Goal: Use online tool/utility: Utilize a website feature to perform a specific function

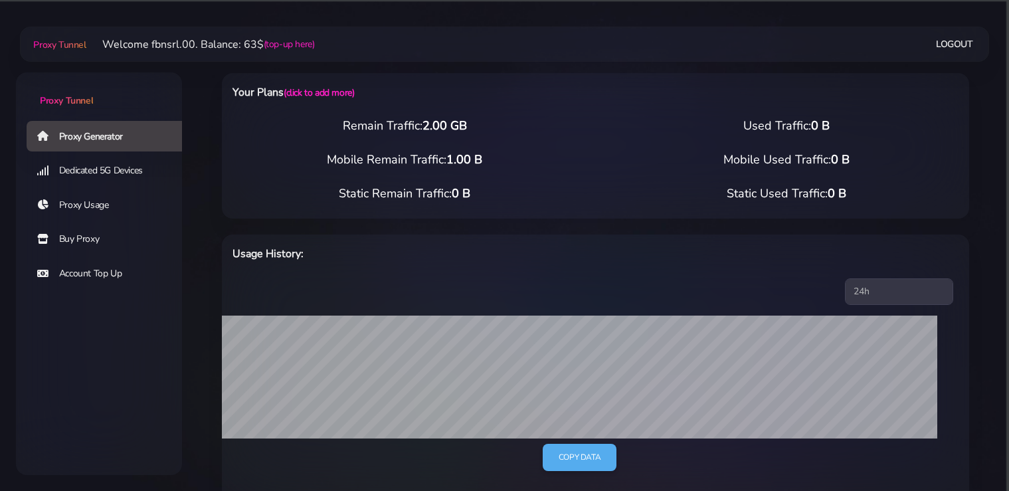
select select "static"
select select "DE"
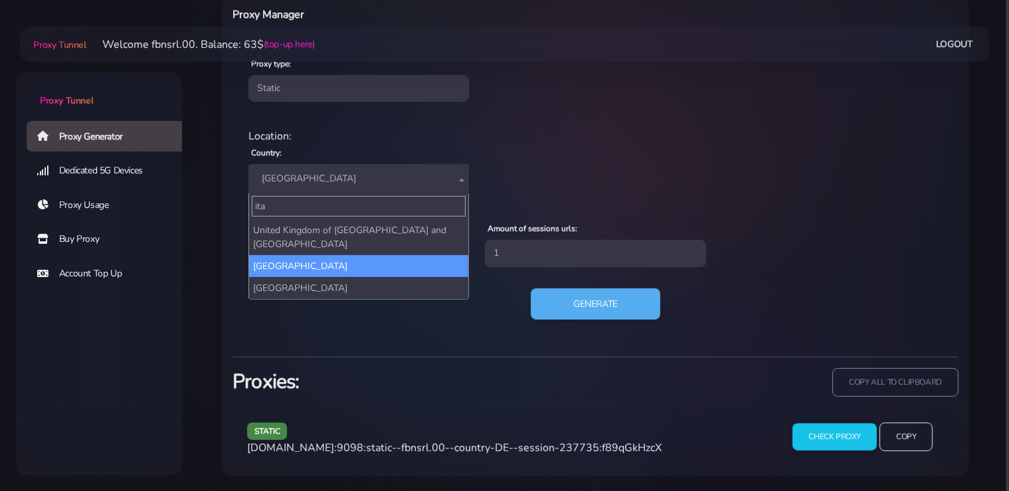
type input "ita"
select select "IT"
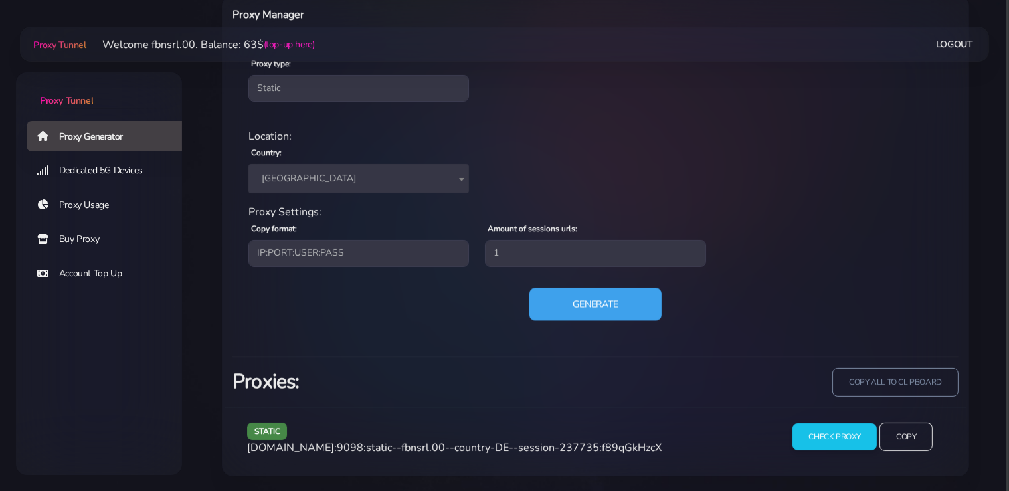
drag, startPoint x: 622, startPoint y: 307, endPoint x: 625, endPoint y: 481, distance: 174.0
click at [622, 306] on button "Generate" at bounding box center [595, 304] width 132 height 33
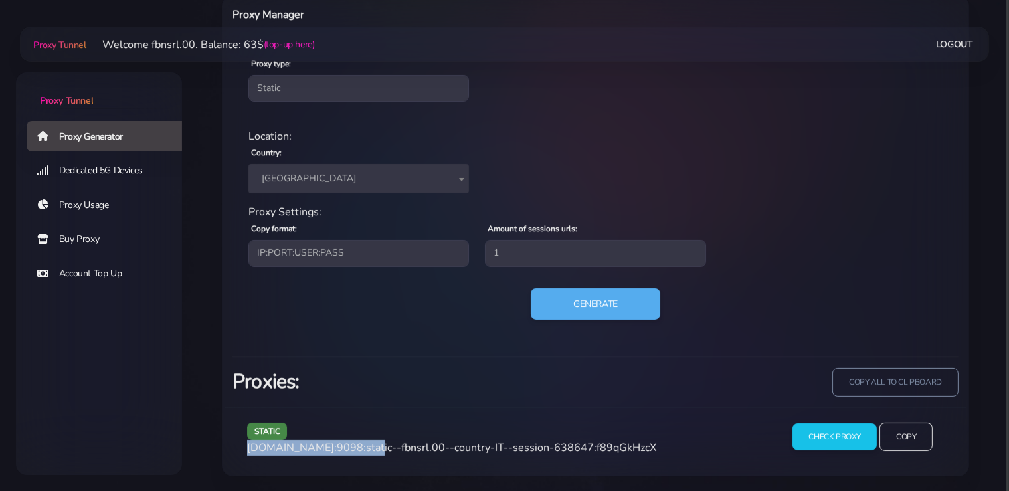
drag, startPoint x: 363, startPoint y: 444, endPoint x: 248, endPoint y: 450, distance: 114.4
click at [248, 450] on span "[DOMAIN_NAME]:9098:static--fbnsrl.00--country-IT--session-638647:f89qGkHzcX" at bounding box center [451, 447] width 409 height 15
copy span "[DOMAIN_NAME]:9098"
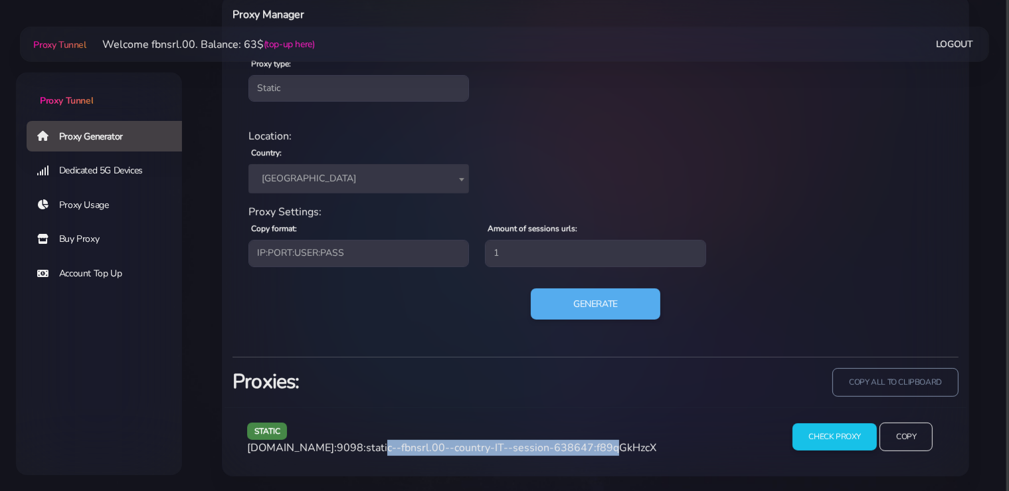
drag, startPoint x: 588, startPoint y: 446, endPoint x: 367, endPoint y: 448, distance: 221.8
click at [367, 448] on span "[DOMAIN_NAME]:9098:static--fbnsrl.00--country-IT--session-638647:f89qGkHzcX" at bounding box center [451, 447] width 409 height 15
copy span "static--fbnsrl.00--country-IT--session-638647"
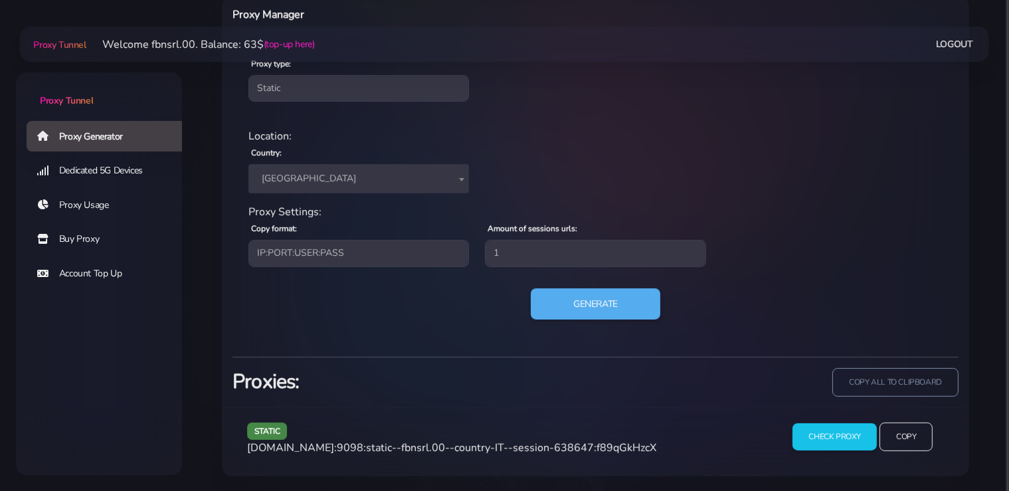
click at [621, 446] on span "[DOMAIN_NAME]:9098:static--fbnsrl.00--country-IT--session-638647:f89qGkHzcX" at bounding box center [451, 447] width 409 height 15
copy span "f89qGkHzcX"
